Goal: Navigation & Orientation: Find specific page/section

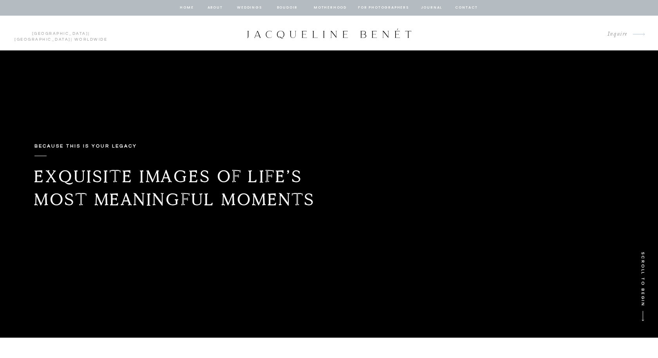
click at [247, 5] on nav "Weddings" at bounding box center [249, 7] width 27 height 7
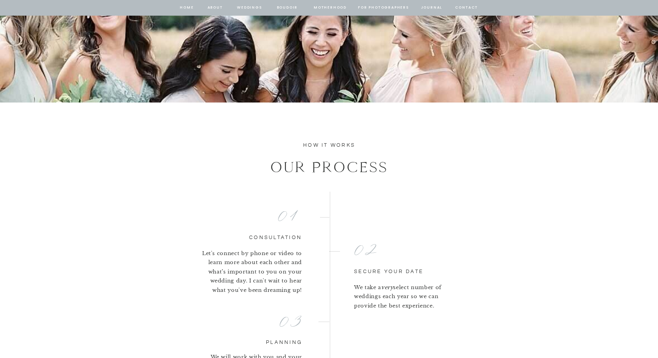
scroll to position [1584, 0]
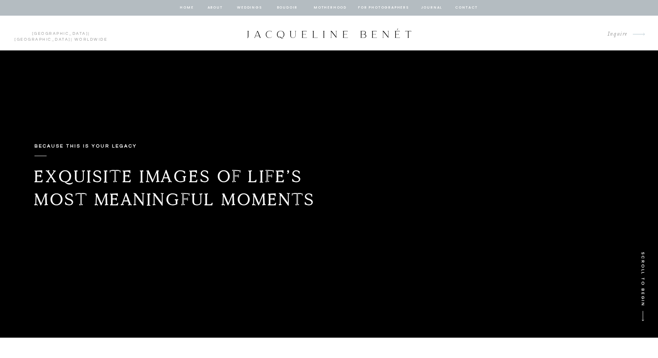
click at [247, 6] on nav "Weddings" at bounding box center [249, 7] width 27 height 7
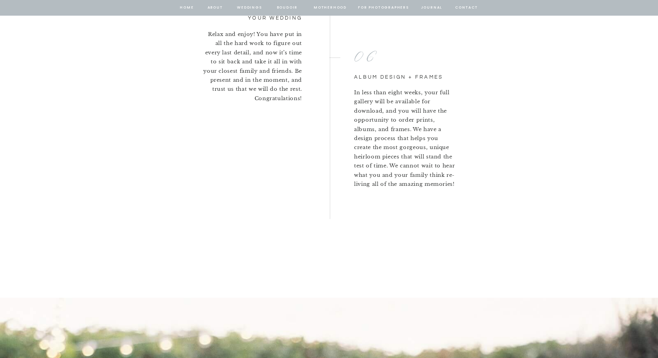
scroll to position [1961, 0]
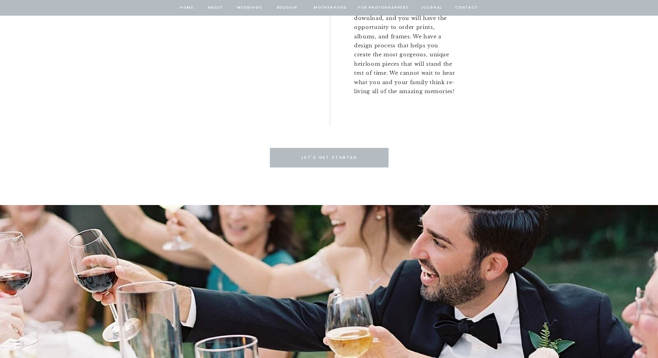
click at [255, 9] on nav "Weddings" at bounding box center [249, 7] width 27 height 7
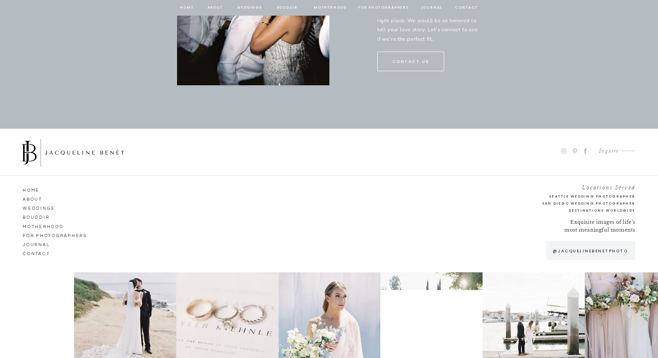
scroll to position [4150, 0]
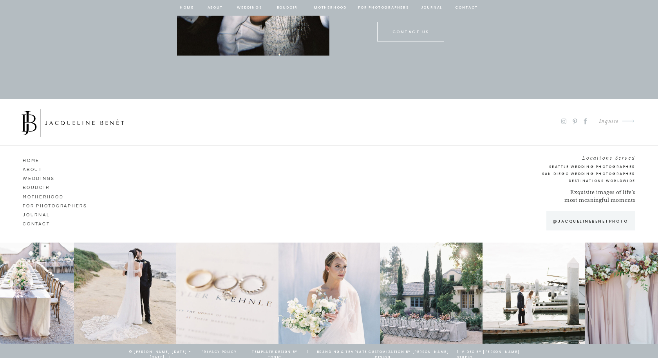
click at [42, 177] on nav "Weddings" at bounding box center [45, 177] width 45 height 7
